Goal: Information Seeking & Learning: Learn about a topic

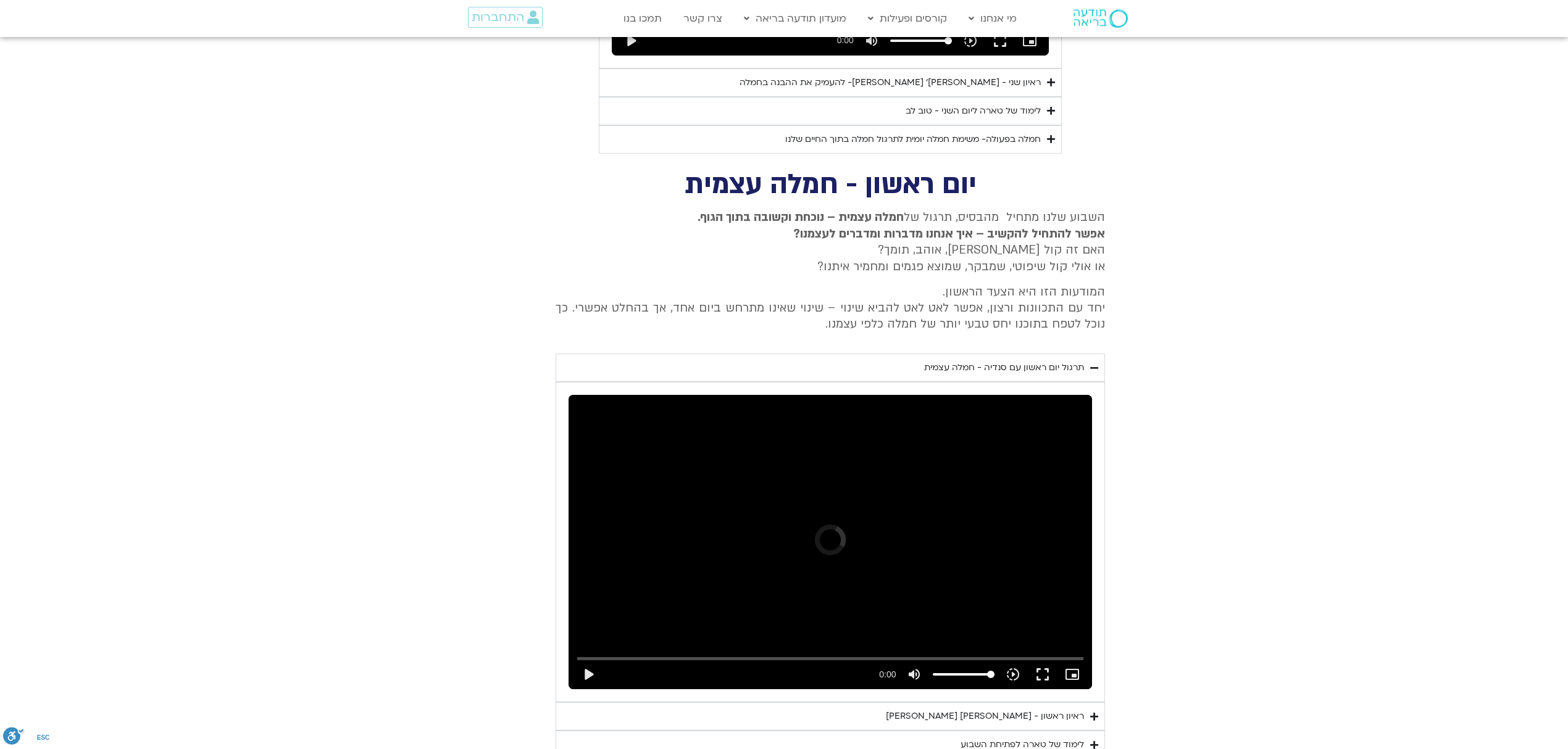
scroll to position [3220, 0]
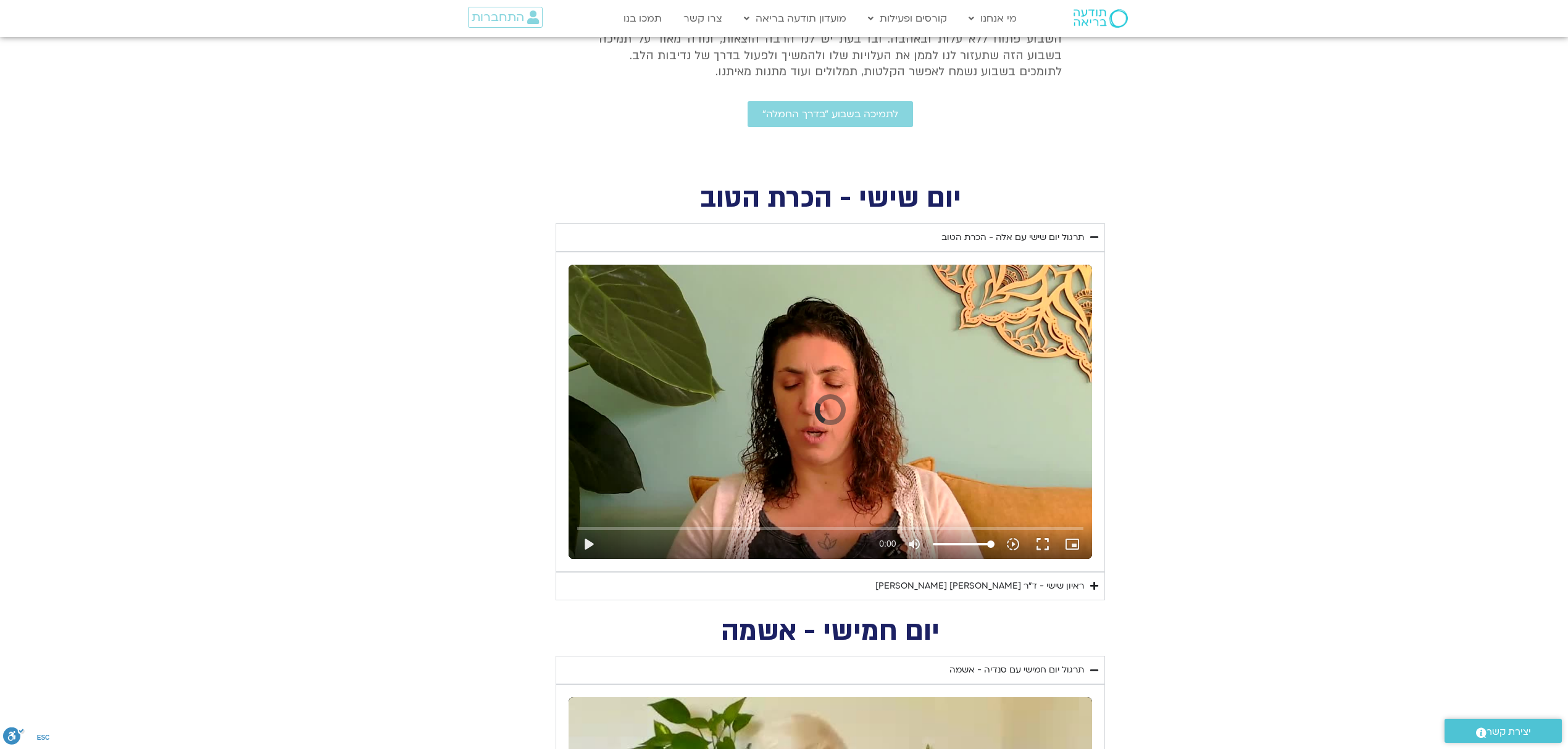
scroll to position [528, 0]
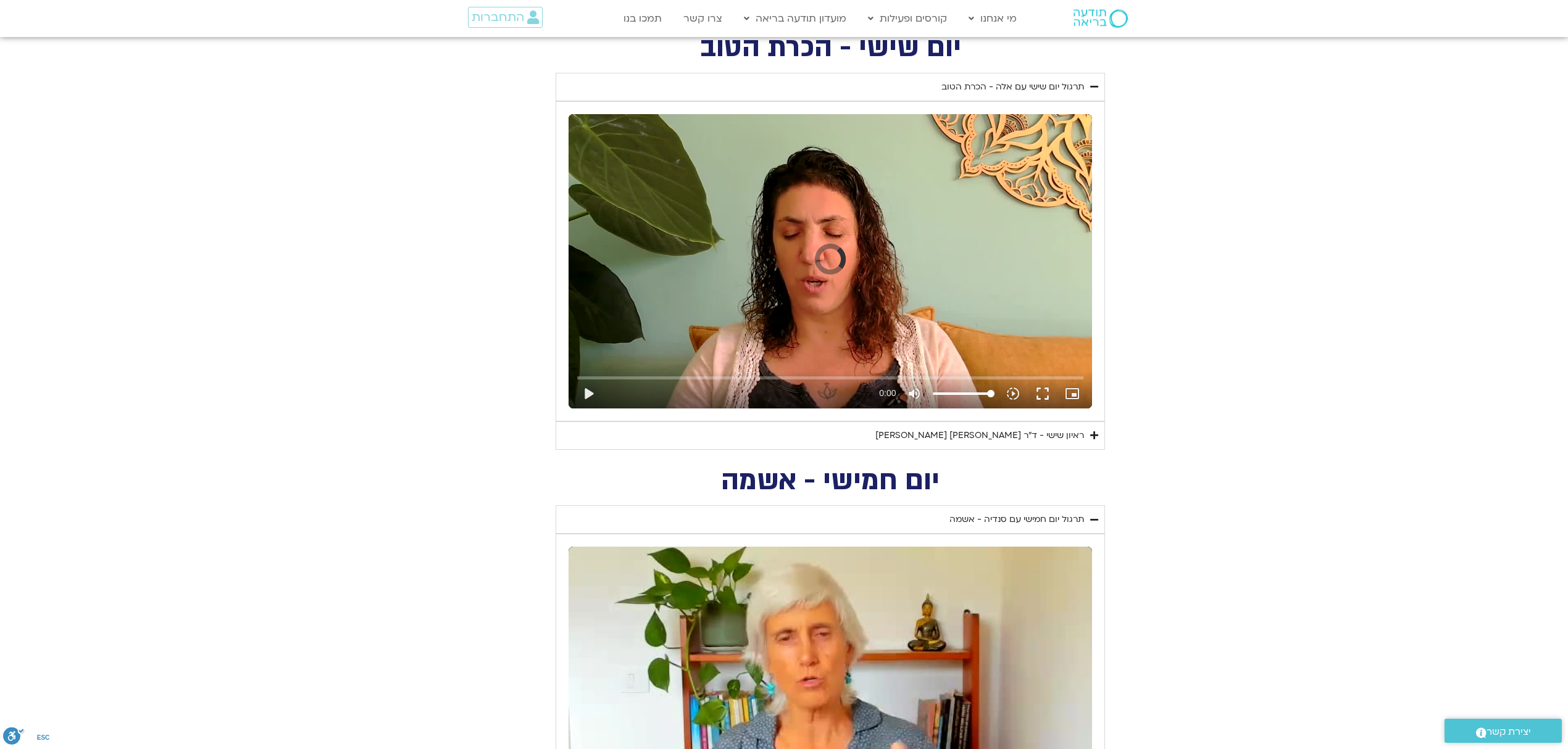
drag, startPoint x: 1579, startPoint y: 124, endPoint x: 1579, endPoint y: 152, distance: 28.0
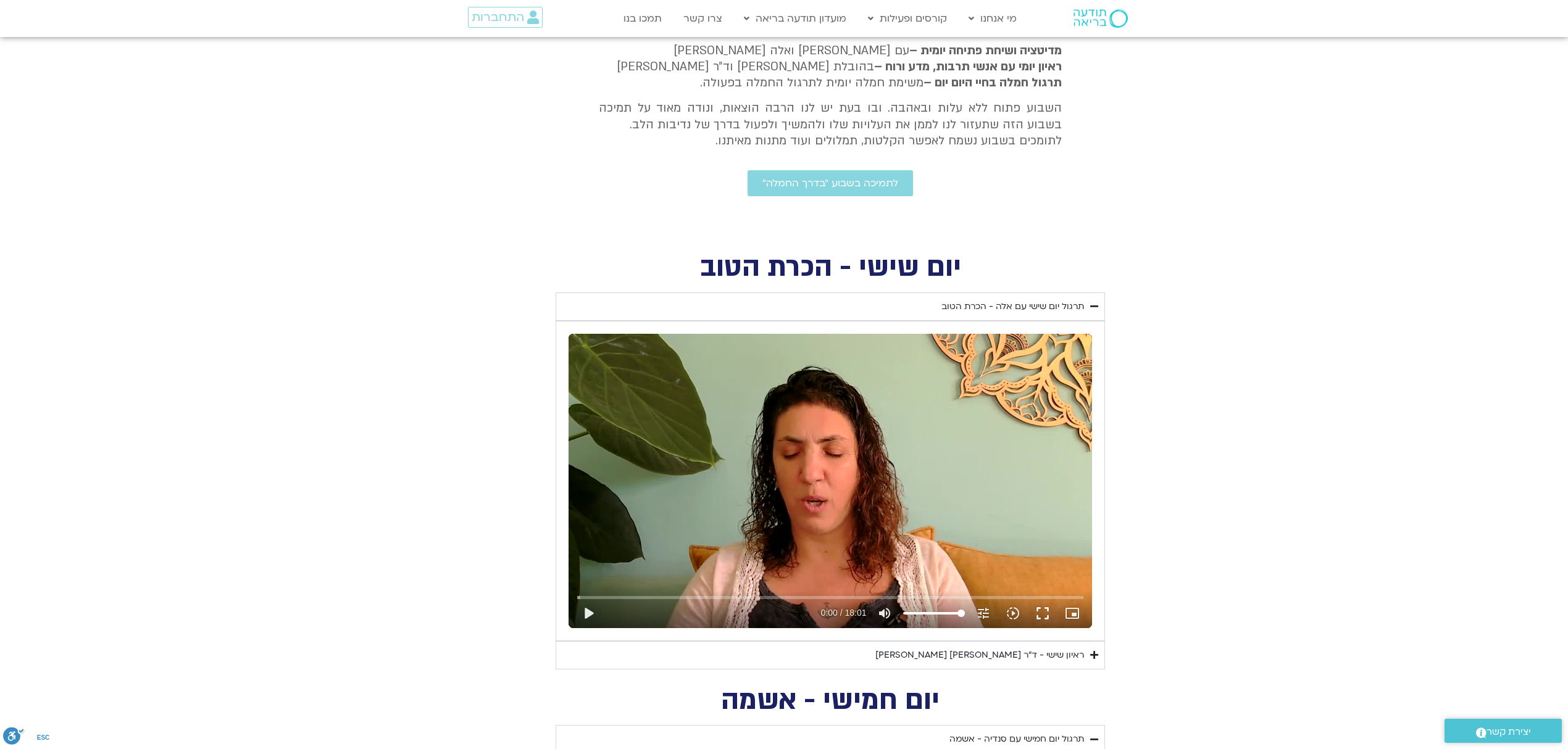
scroll to position [0, 0]
